Goal: Task Accomplishment & Management: Manage account settings

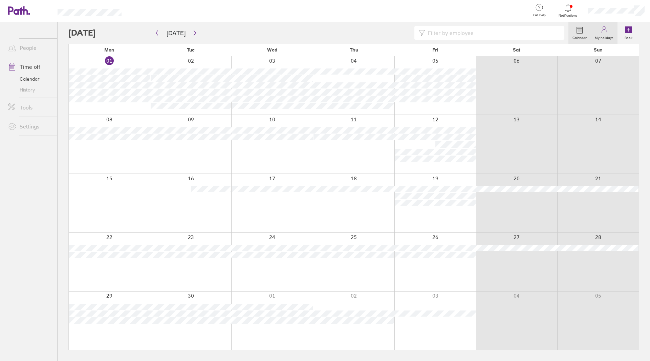
click at [601, 29] on icon at bounding box center [604, 30] width 8 height 8
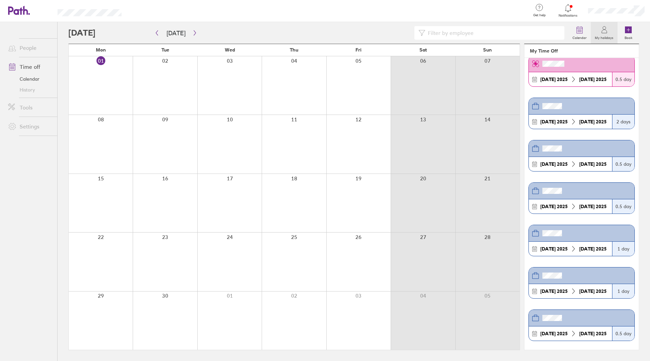
scroll to position [338, 0]
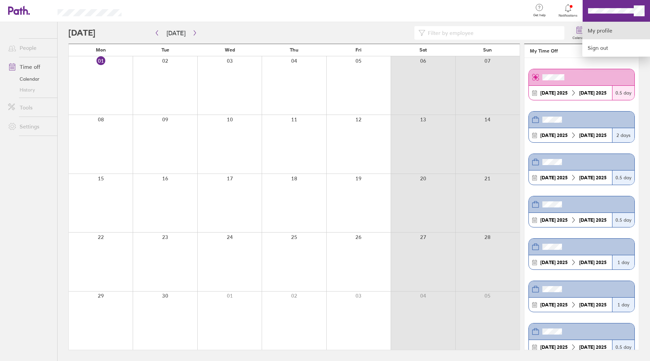
click at [599, 30] on link "My profile" at bounding box center [616, 30] width 68 height 17
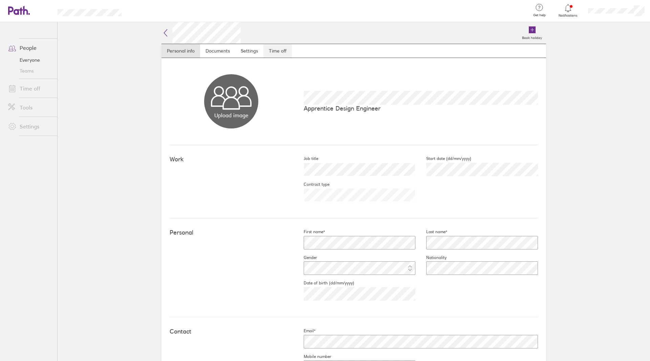
click at [271, 49] on link "Time off" at bounding box center [277, 51] width 28 height 14
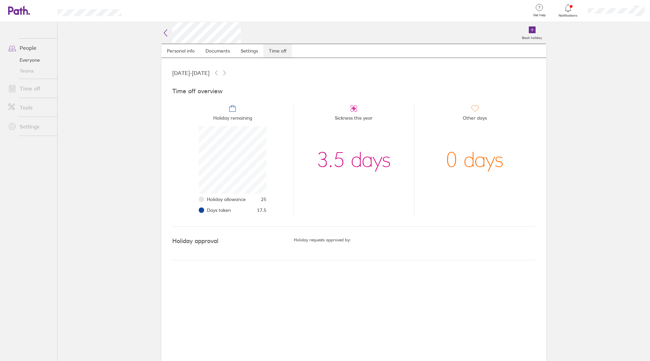
scroll to position [68, 68]
click at [614, 17] on div at bounding box center [616, 11] width 67 height 22
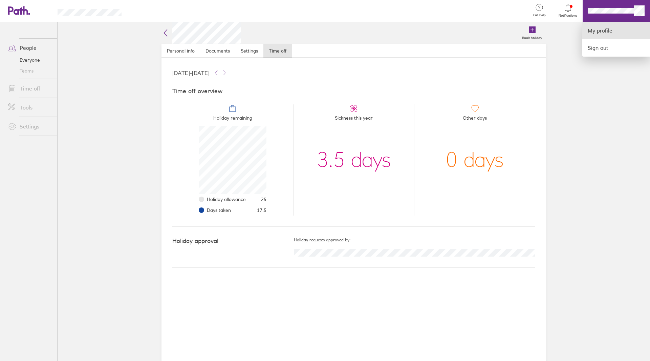
click at [609, 31] on link "My profile" at bounding box center [616, 30] width 68 height 17
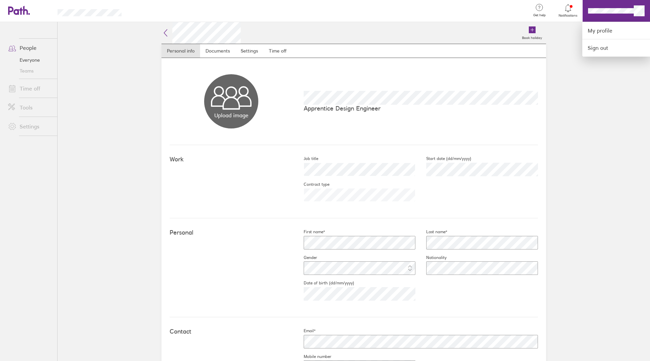
click at [272, 49] on div at bounding box center [325, 180] width 650 height 361
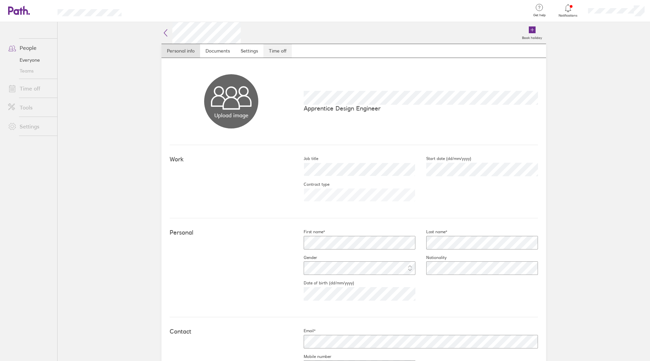
click at [275, 51] on link "Time off" at bounding box center [277, 51] width 28 height 14
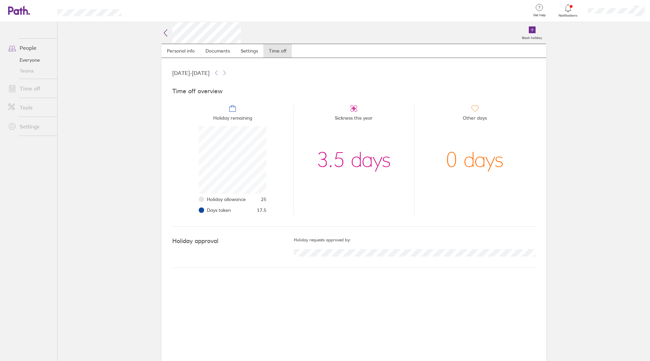
scroll to position [68, 68]
click at [23, 50] on link "People" at bounding box center [30, 48] width 54 height 14
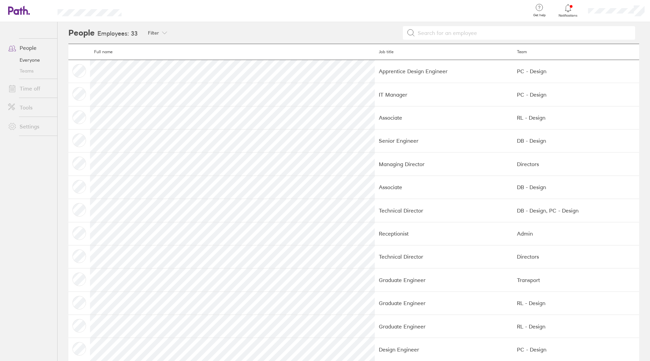
click at [21, 12] on icon at bounding box center [15, 10] width 15 height 8
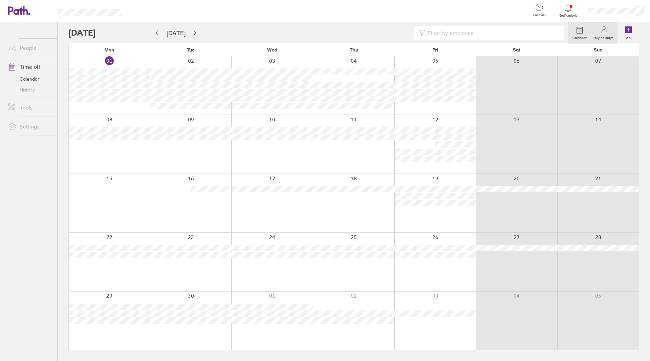
click at [606, 33] on icon at bounding box center [604, 31] width 5 height 3
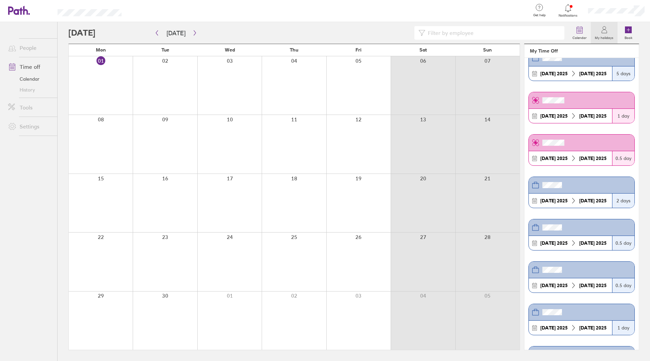
scroll to position [271, 0]
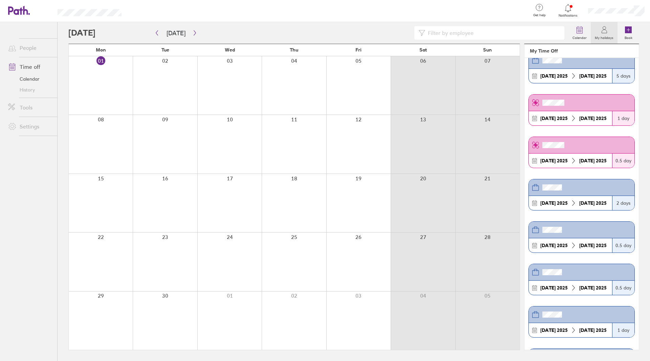
click at [611, 31] on link "My holidays" at bounding box center [604, 33] width 27 height 22
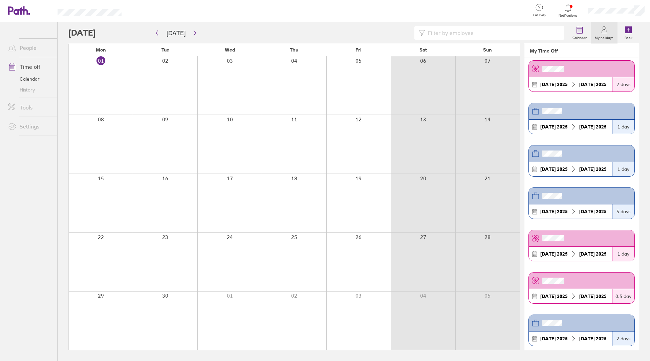
scroll to position [0, 0]
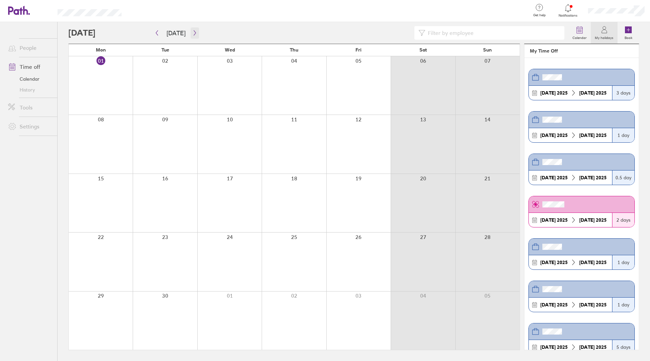
click at [194, 36] on button "button" at bounding box center [195, 32] width 8 height 11
